Goal: Task Accomplishment & Management: Use online tool/utility

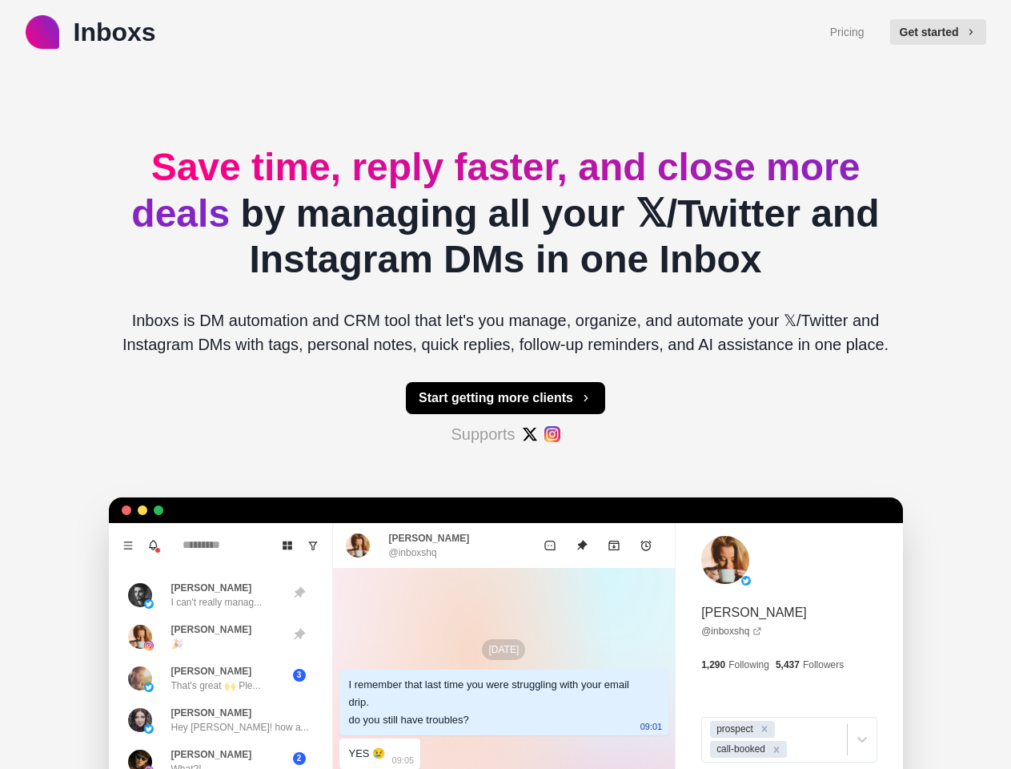
click at [946, 32] on button "Get started" at bounding box center [938, 32] width 96 height 26
click at [505, 398] on button "Start getting more clients" at bounding box center [505, 398] width 199 height 32
click at [123, 545] on icon "Menu" at bounding box center [127, 544] width 9 height 7
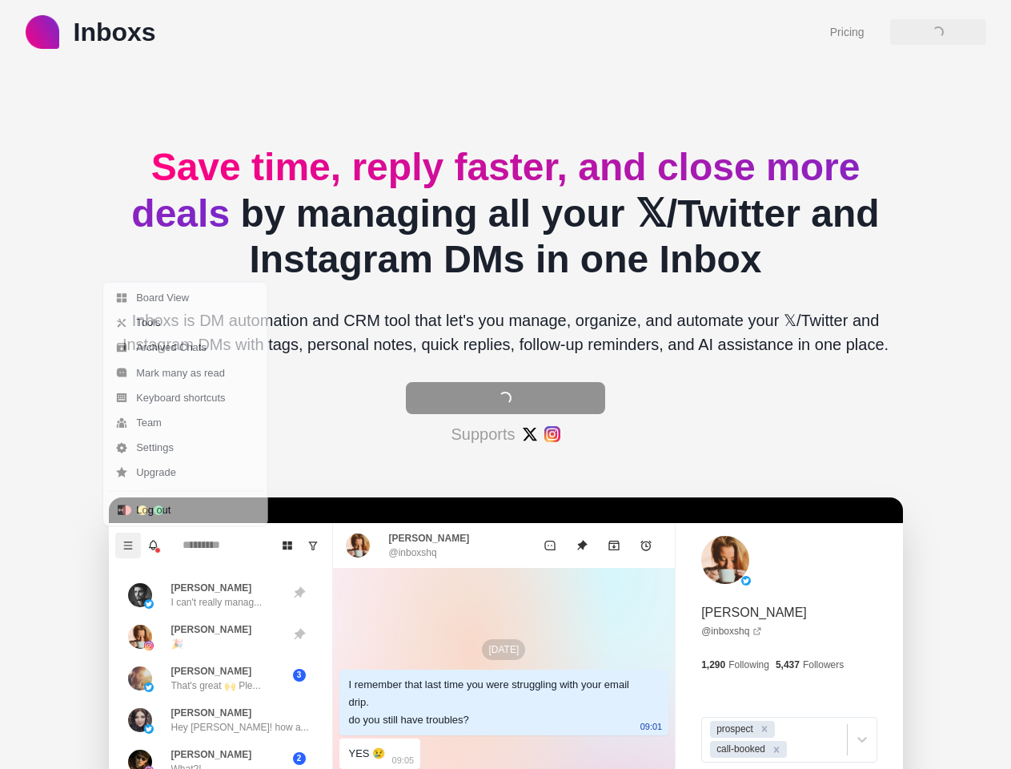
click at [150, 545] on icon "Notifications" at bounding box center [154, 543] width 8 height 7
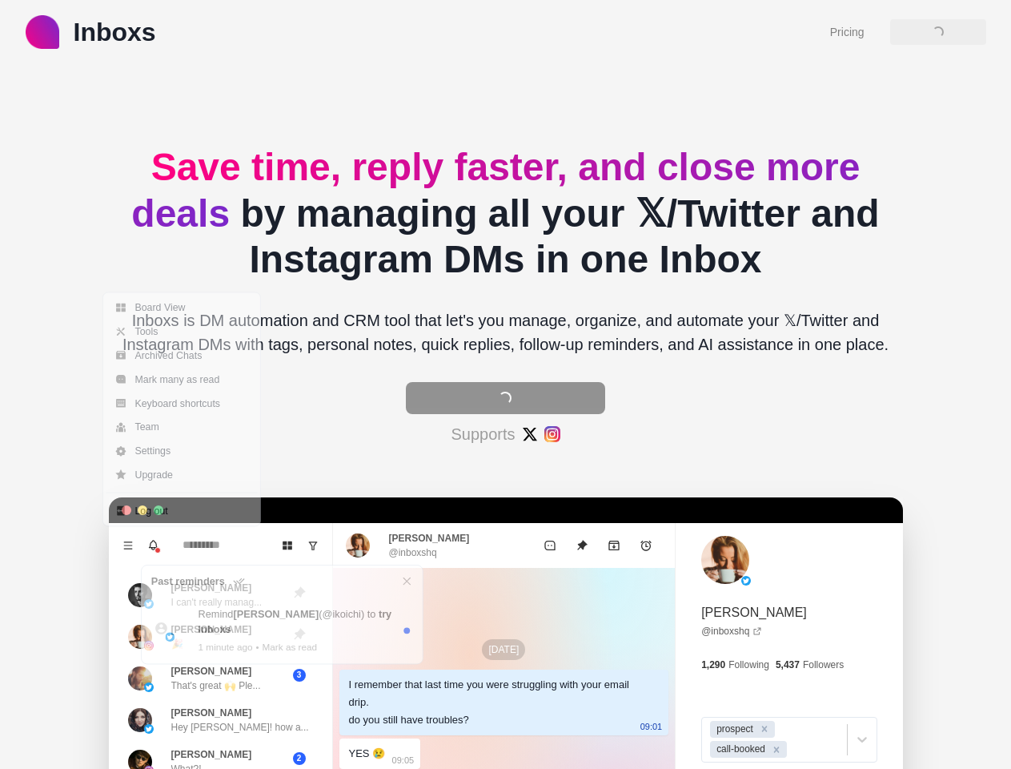
click at [282, 545] on icon "Board View" at bounding box center [287, 545] width 11 height 11
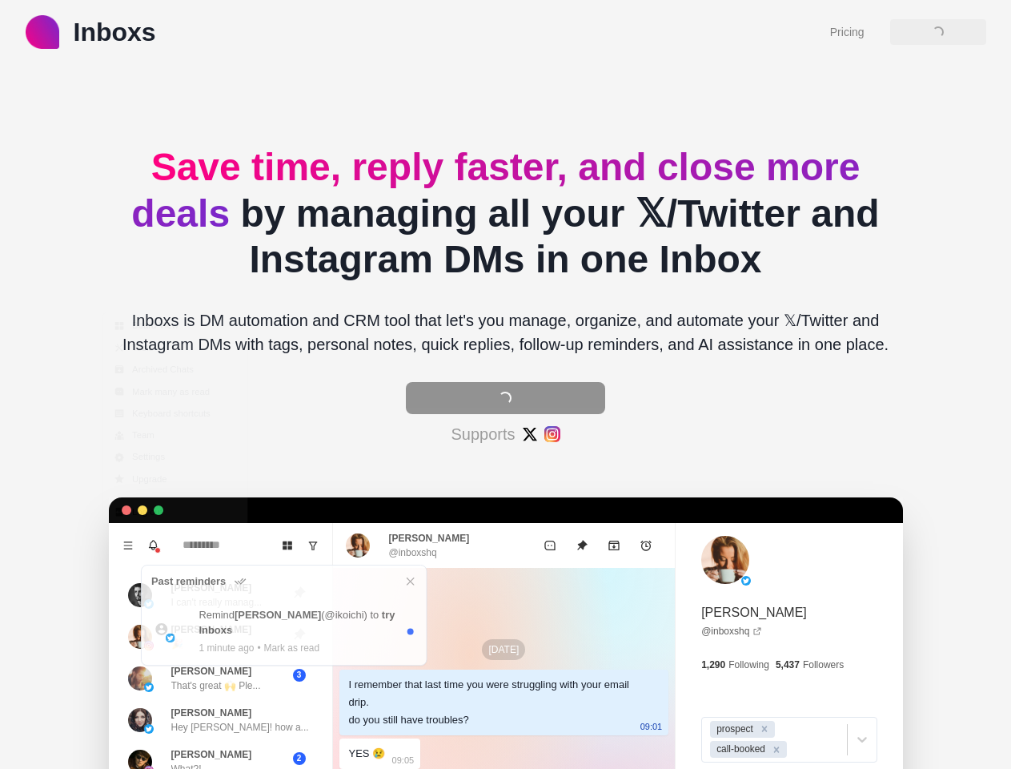
click at [307, 545] on icon "Show unread conversations" at bounding box center [312, 545] width 11 height 11
type textarea "*"
click at [204, 595] on header "Past reminders" at bounding box center [283, 581] width 285 height 32
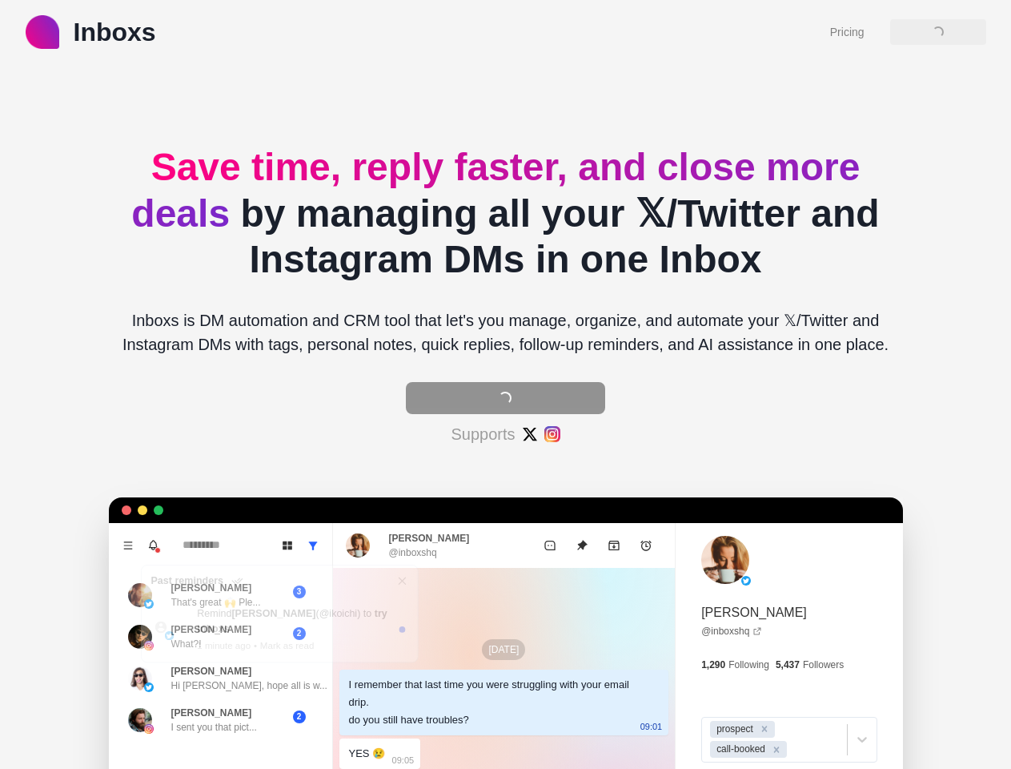
click at [204, 638] on p "1 minute ago" at bounding box center [224, 645] width 54 height 14
click at [204, 678] on p "Hi [PERSON_NAME], hope all is w..." at bounding box center [249, 685] width 156 height 14
click at [204, 720] on p "I sent you that pict..." at bounding box center [214, 727] width 86 height 14
